Goal: Information Seeking & Learning: Learn about a topic

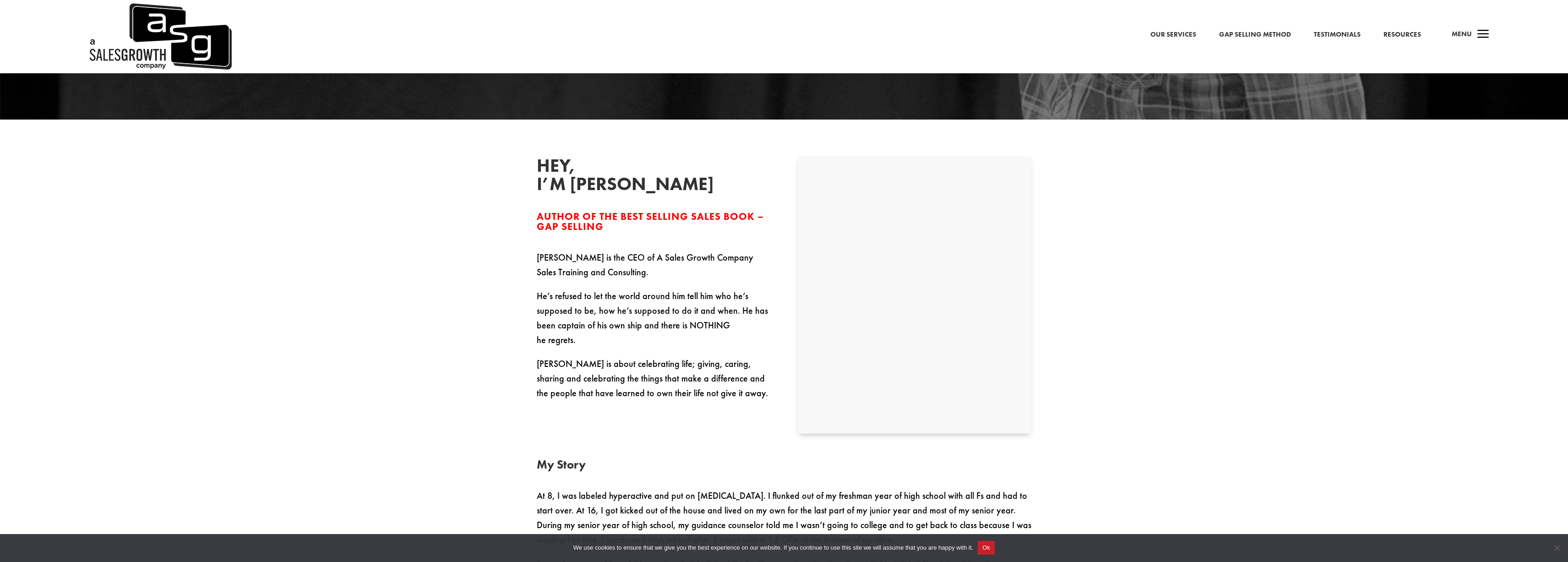
scroll to position [427, 0]
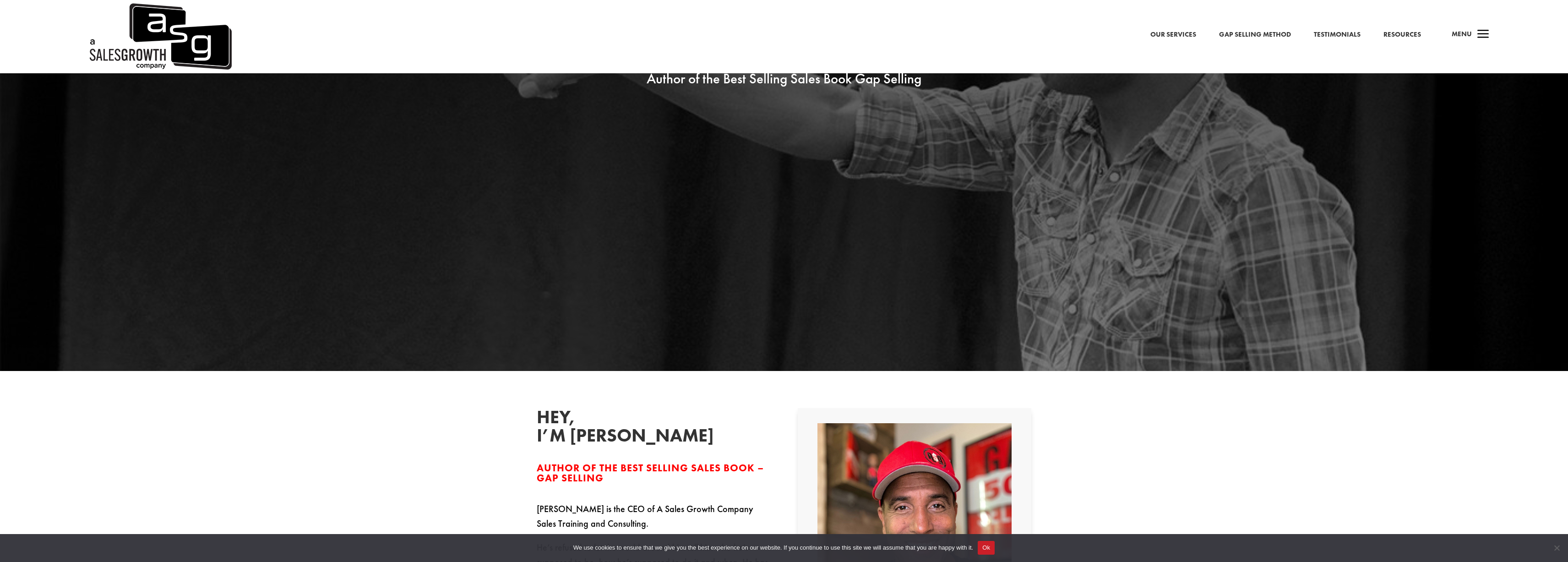
scroll to position [359, 0]
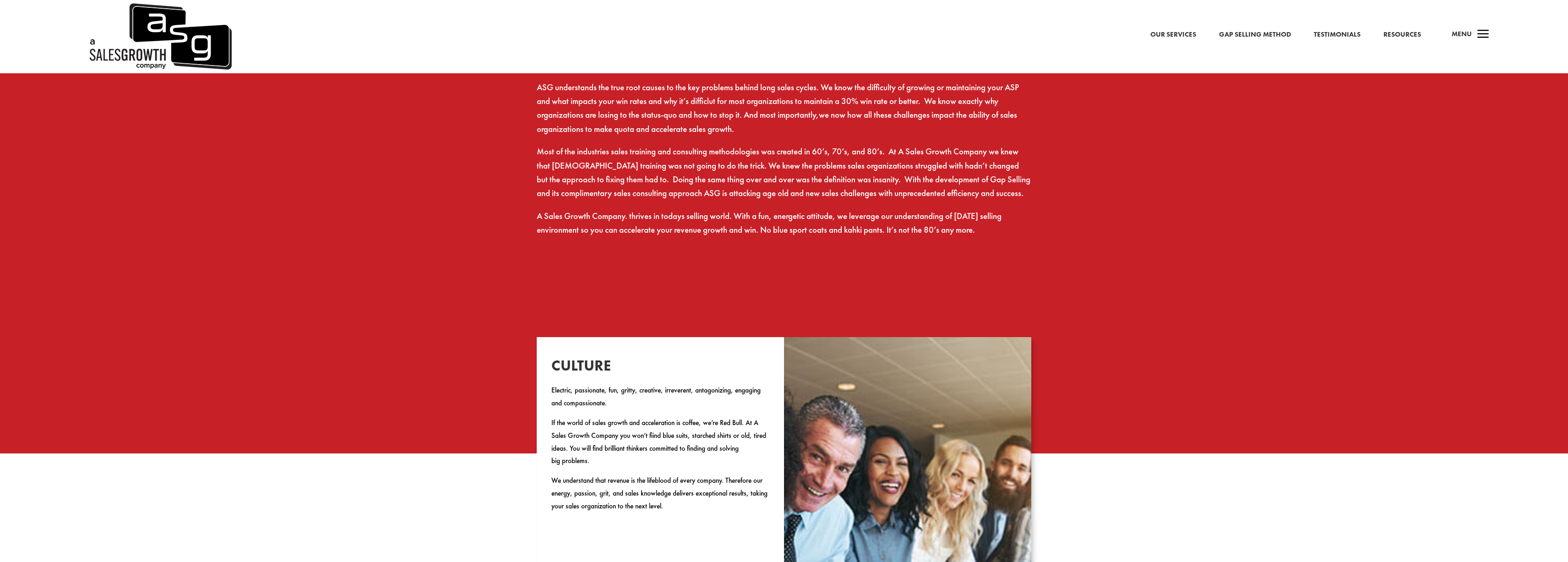
scroll to position [1044, 0]
